Goal: Transaction & Acquisition: Download file/media

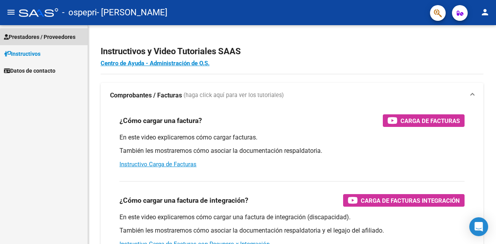
click at [65, 39] on span "Prestadores / Proveedores" at bounding box center [40, 37] width 72 height 9
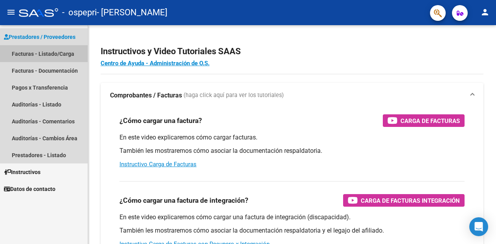
click at [63, 46] on link "Facturas - Listado/Carga" at bounding box center [44, 53] width 88 height 17
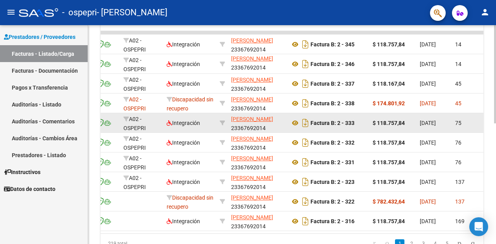
scroll to position [261, 0]
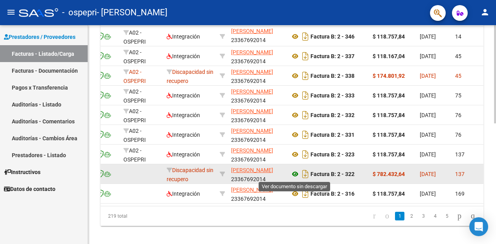
click at [296, 173] on icon at bounding box center [295, 173] width 10 height 9
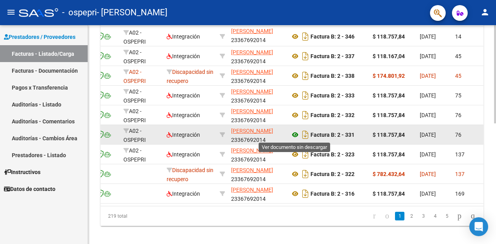
click at [295, 136] on icon at bounding box center [295, 134] width 10 height 9
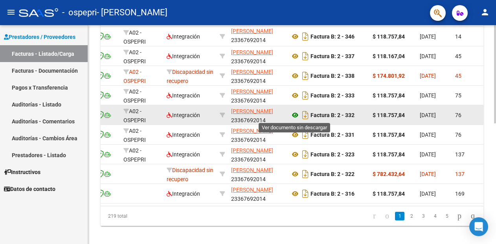
click at [292, 116] on icon at bounding box center [295, 114] width 10 height 9
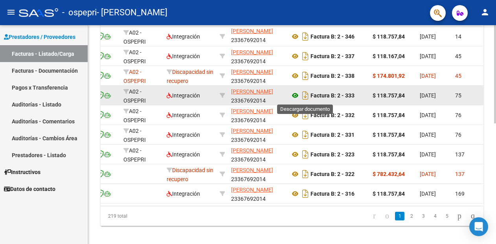
click at [296, 94] on icon at bounding box center [295, 95] width 10 height 9
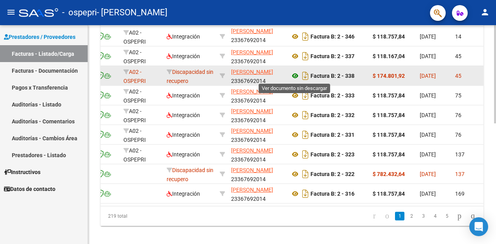
click at [296, 76] on icon at bounding box center [295, 75] width 10 height 9
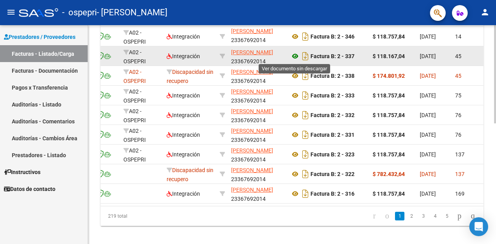
click at [294, 57] on icon at bounding box center [295, 55] width 10 height 9
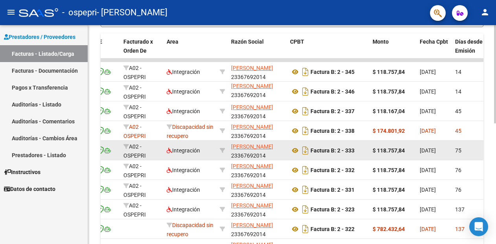
scroll to position [201, 0]
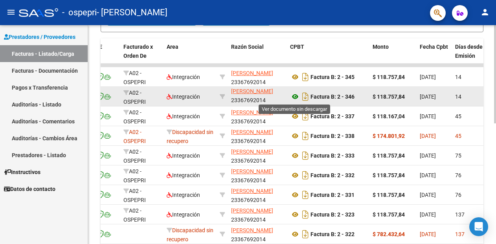
click at [293, 97] on icon at bounding box center [295, 96] width 10 height 9
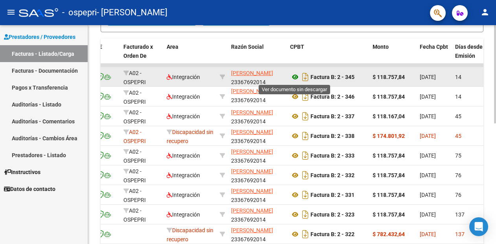
click at [295, 77] on icon at bounding box center [295, 76] width 10 height 9
